Goal: Download file/media

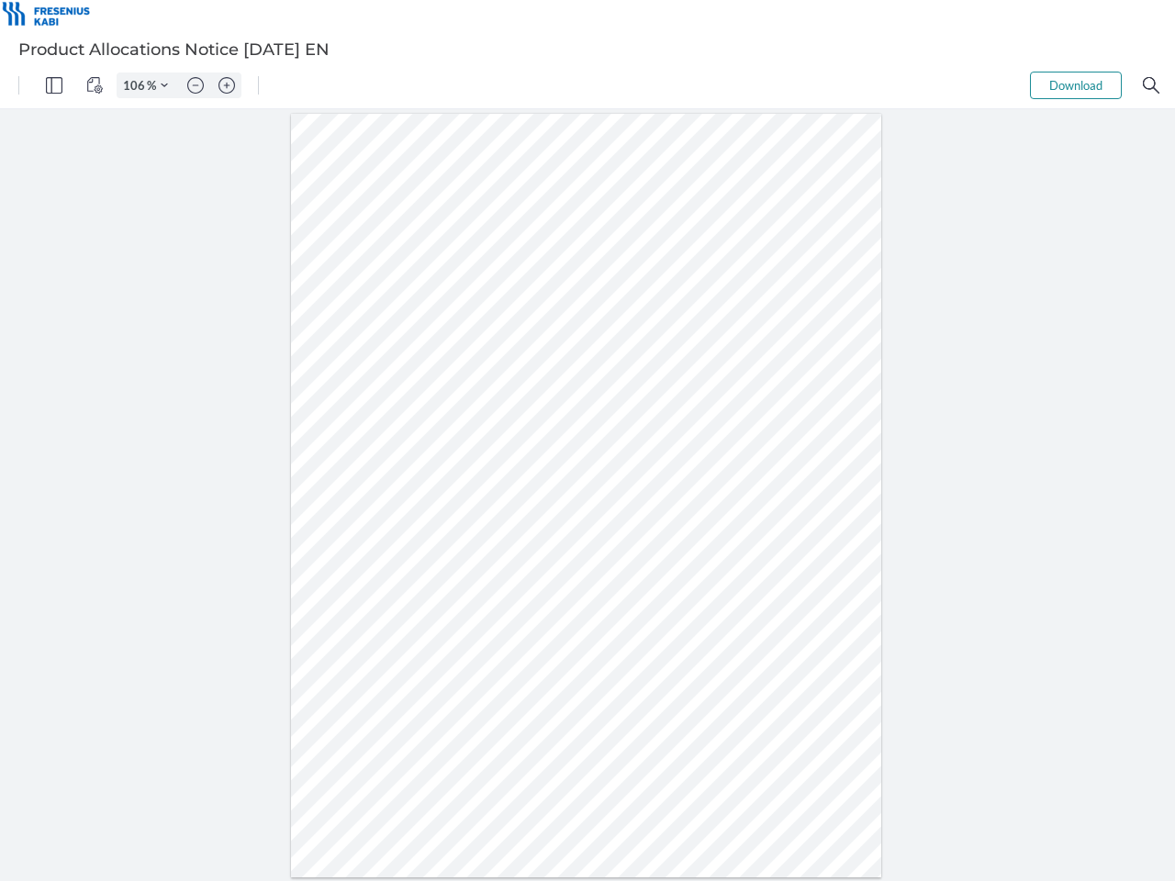
click at [54, 85] on img "Panel" at bounding box center [54, 85] width 17 height 17
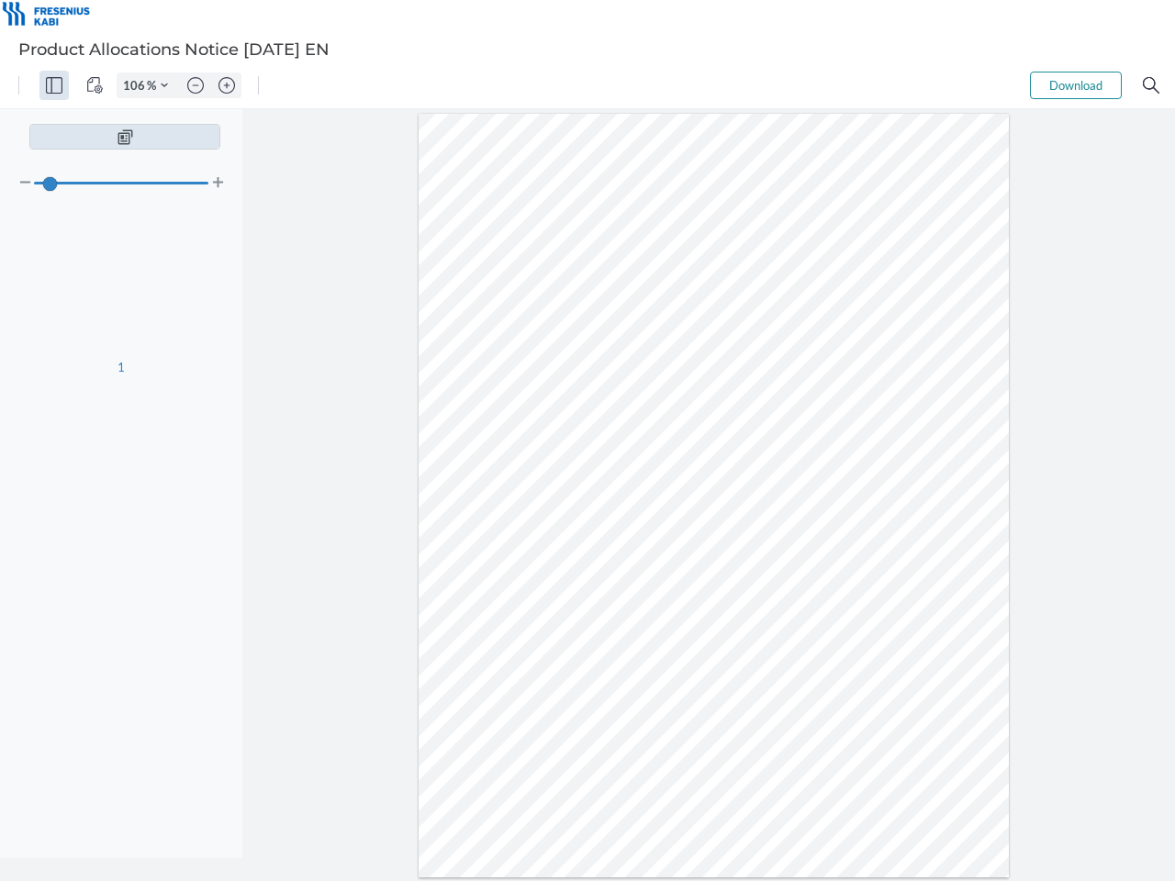
click at [95, 85] on img "View Controls" at bounding box center [94, 85] width 17 height 17
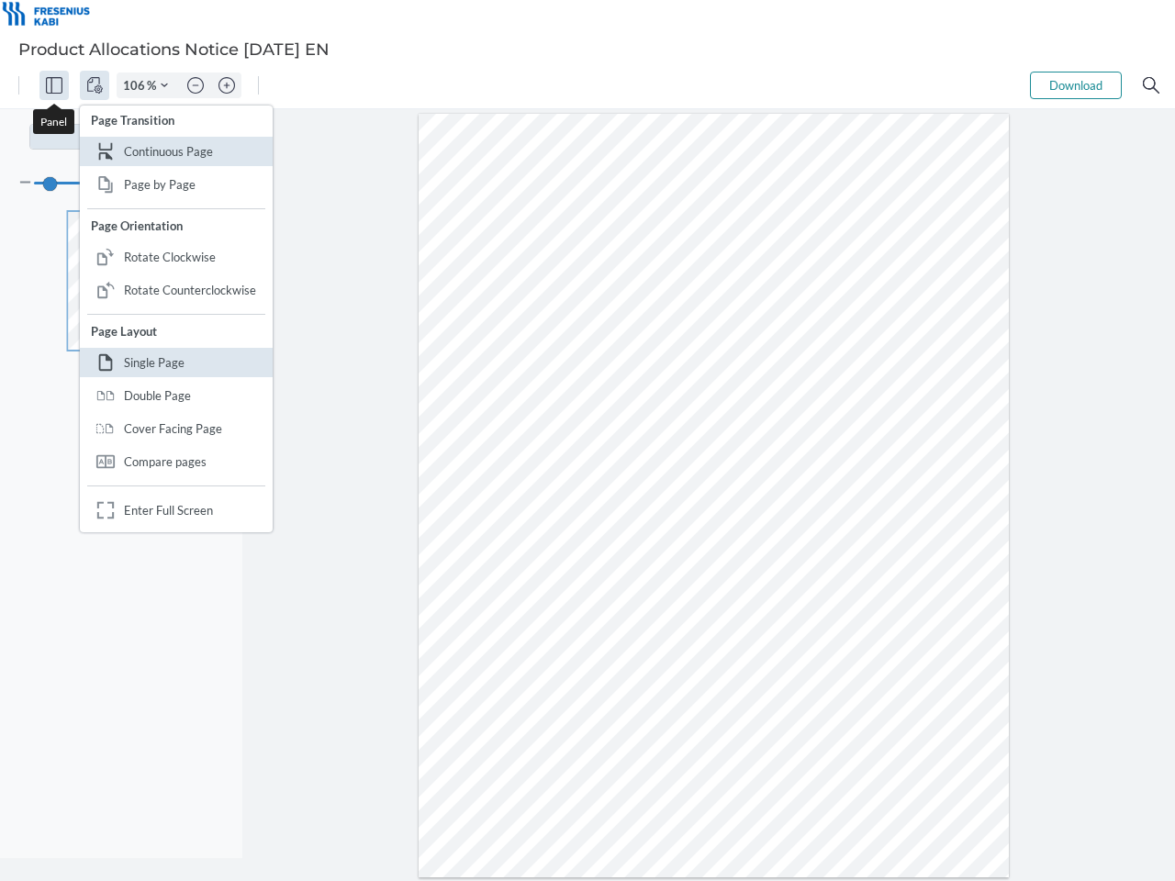
click at [137, 85] on input "106" at bounding box center [131, 85] width 29 height 17
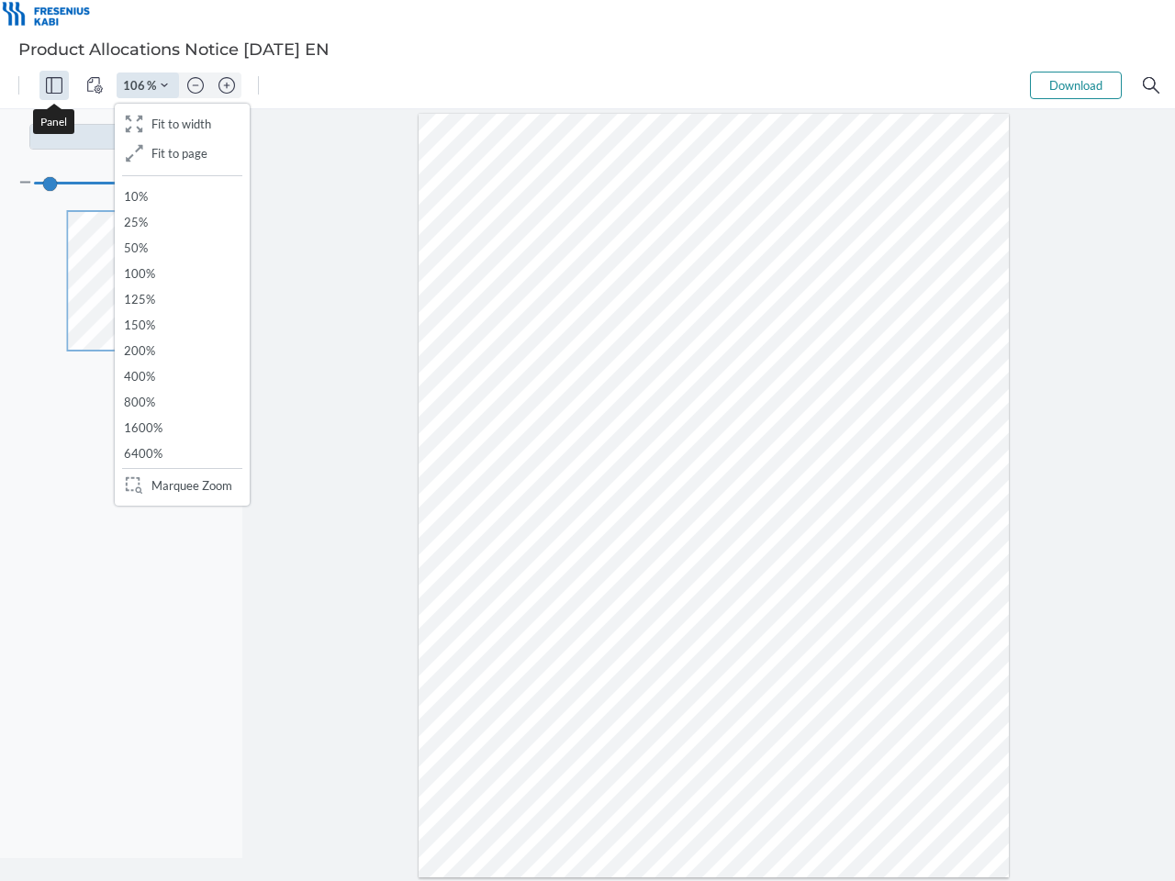
click at [164, 85] on img "Zoom Controls" at bounding box center [164, 85] width 7 height 7
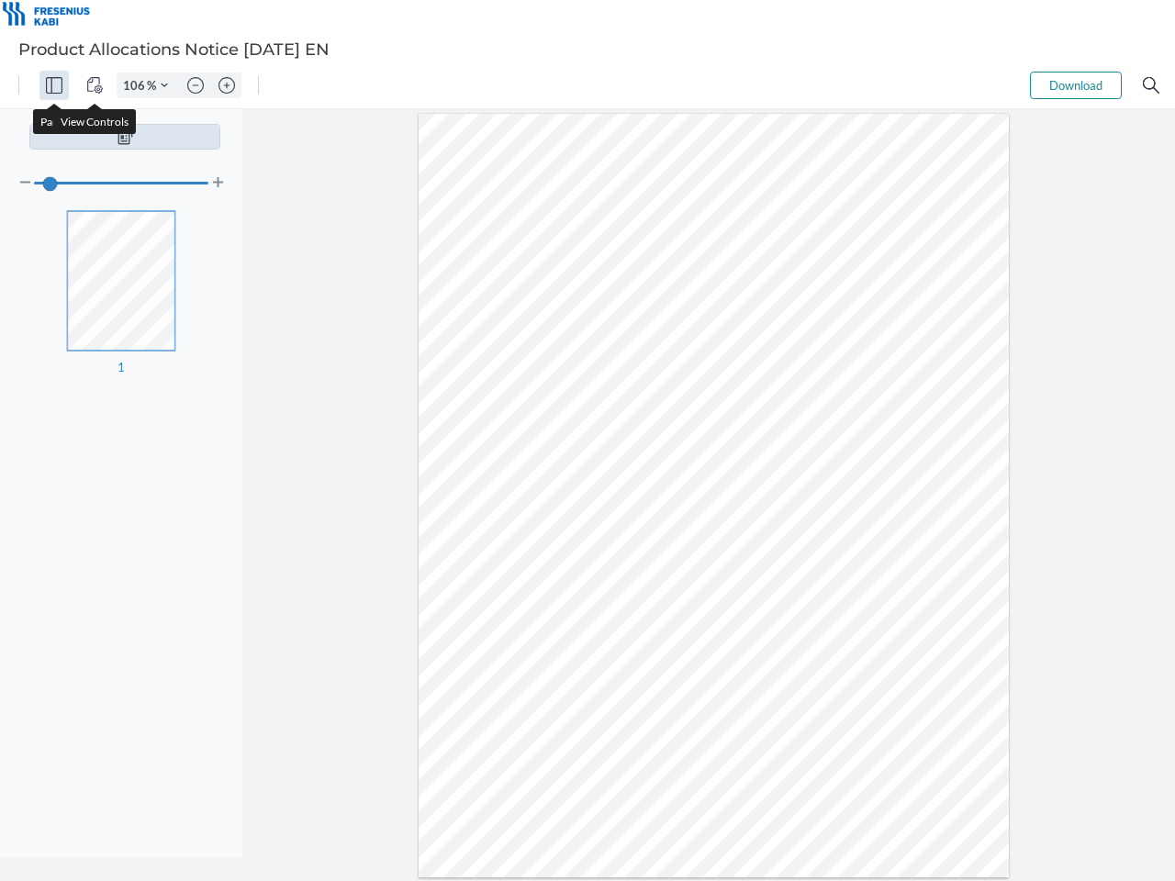
click at [195, 85] on img "Zoom out" at bounding box center [195, 85] width 17 height 17
click at [227, 85] on img "Zoom in" at bounding box center [226, 85] width 17 height 17
type input "106"
click at [1075, 85] on button "Download" at bounding box center [1076, 86] width 92 height 28
click at [1151, 85] on img "Search" at bounding box center [1150, 85] width 17 height 17
